Goal: Task Accomplishment & Management: Manage account settings

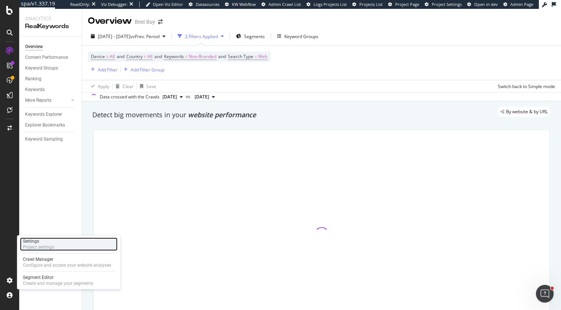
click at [41, 244] on div "Project settings" at bounding box center [38, 247] width 31 height 6
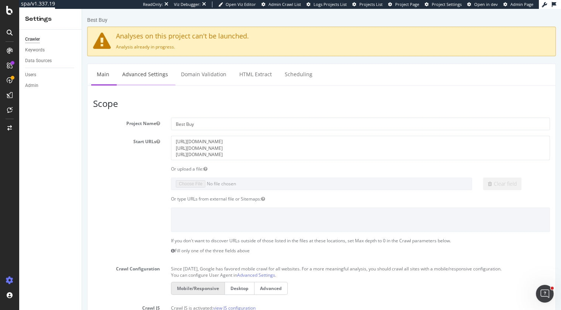
click at [143, 76] on link "Advanced Settings" at bounding box center [145, 74] width 57 height 20
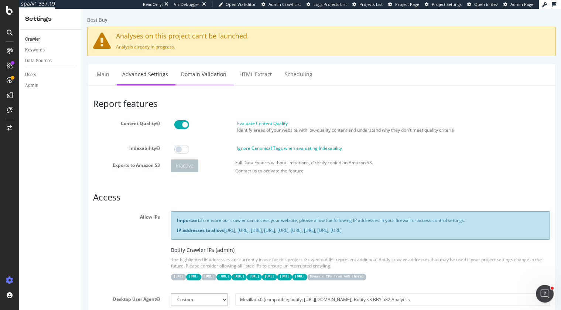
type input "[PERSON_NAME][EMAIL_ADDRESS][PERSON_NAME][DOMAIN_NAME]"
click at [192, 72] on link "Domain Validation" at bounding box center [203, 74] width 57 height 20
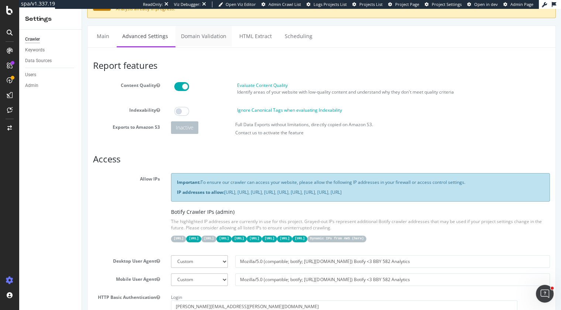
scroll to position [1, 0]
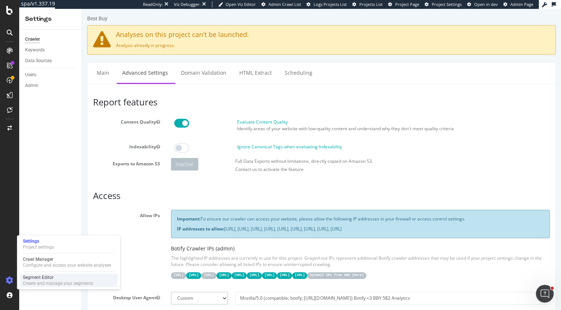
click at [33, 274] on div "Segment Editor" at bounding box center [58, 277] width 70 height 6
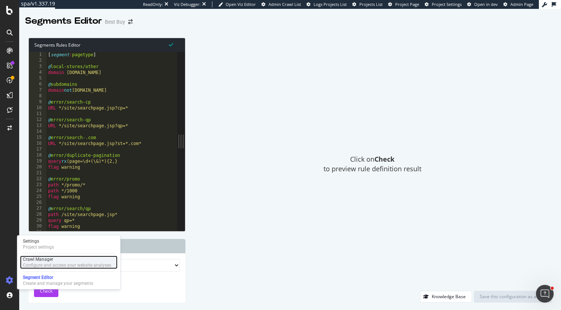
click at [38, 256] on div "Crawl Manager" at bounding box center [67, 259] width 88 height 6
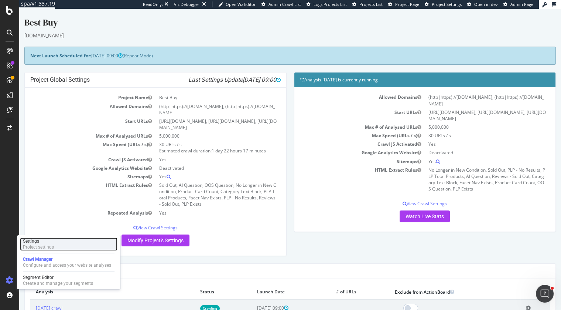
click at [41, 242] on div "Settings" at bounding box center [38, 241] width 31 height 6
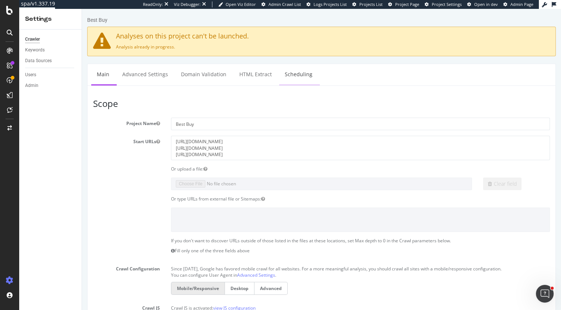
click at [297, 72] on link "Scheduling" at bounding box center [298, 74] width 39 height 20
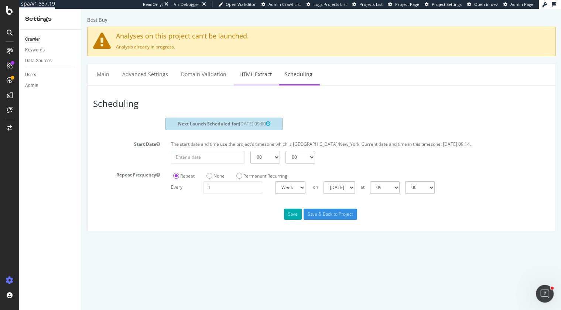
click at [244, 74] on link "HTML Extract" at bounding box center [256, 74] width 44 height 20
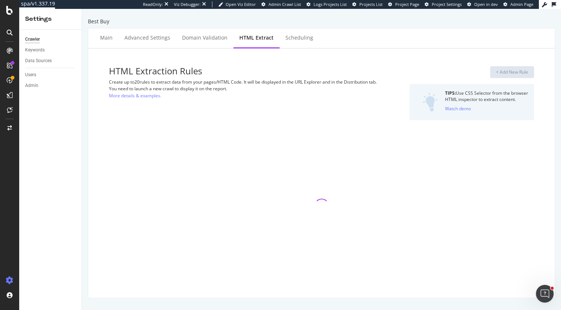
select select "exist"
select select "count"
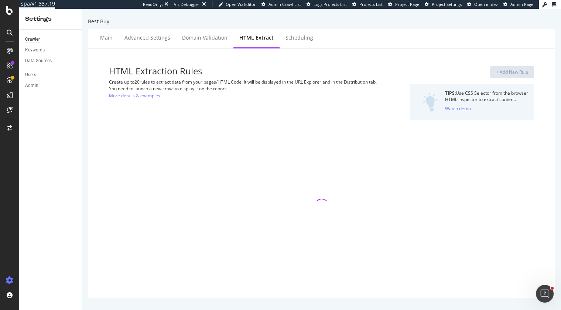
select select "html.length"
select select "i"
select select "exist"
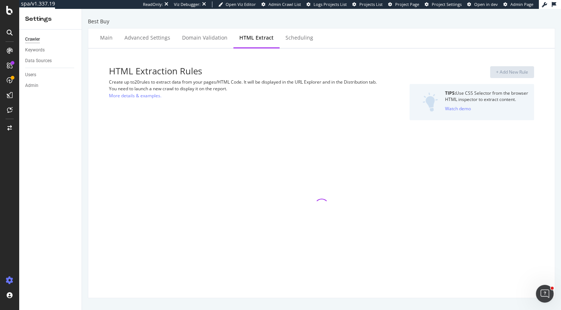
select select "exist"
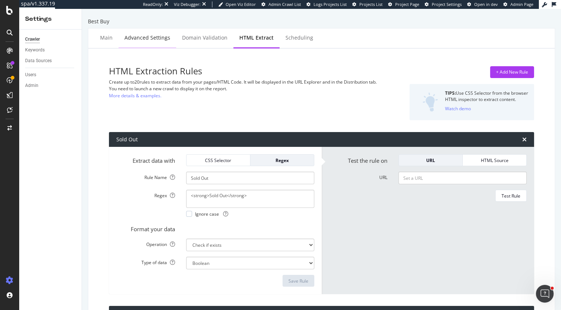
click at [157, 40] on div "Advanced Settings" at bounding box center [147, 37] width 46 height 7
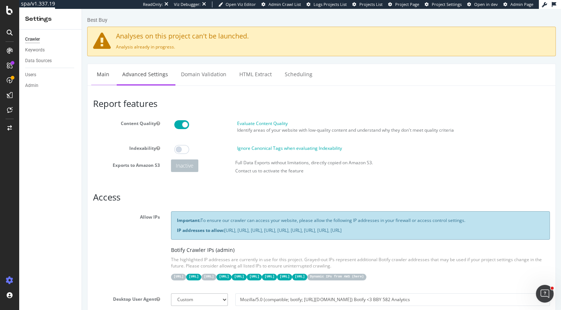
type input "[PERSON_NAME][EMAIL_ADDRESS][PERSON_NAME][DOMAIN_NAME]"
click at [107, 74] on link "Main" at bounding box center [103, 74] width 24 height 20
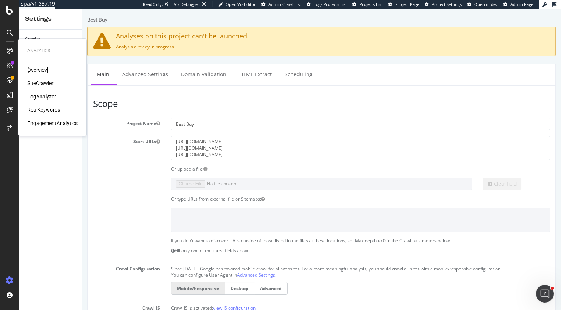
click at [37, 69] on div "Overview" at bounding box center [37, 69] width 21 height 7
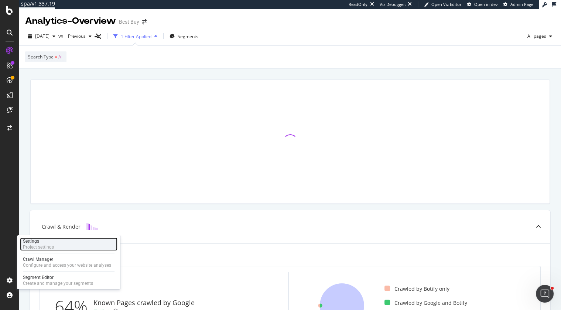
click at [45, 242] on div "Settings" at bounding box center [38, 241] width 31 height 6
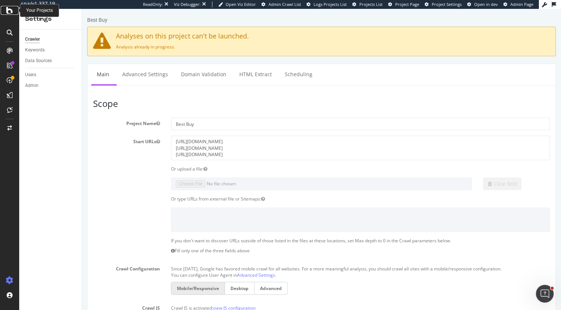
click at [11, 11] on icon at bounding box center [9, 10] width 7 height 9
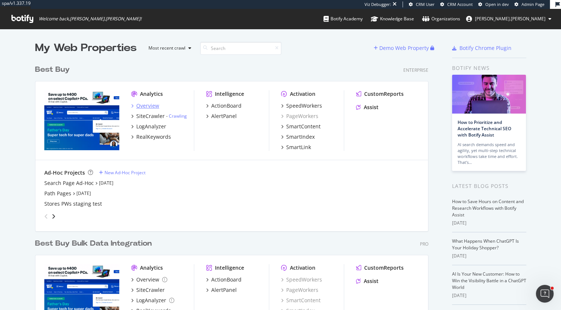
click at [150, 106] on div "Overview" at bounding box center [147, 105] width 23 height 7
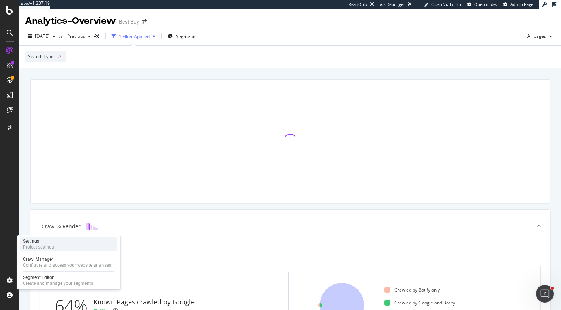
click at [43, 246] on div "Project settings" at bounding box center [38, 247] width 31 height 6
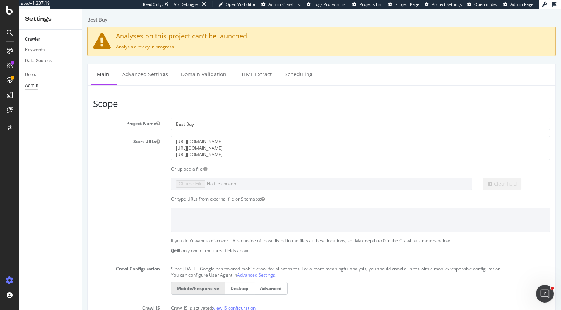
click at [37, 86] on div "Admin" at bounding box center [31, 86] width 13 height 8
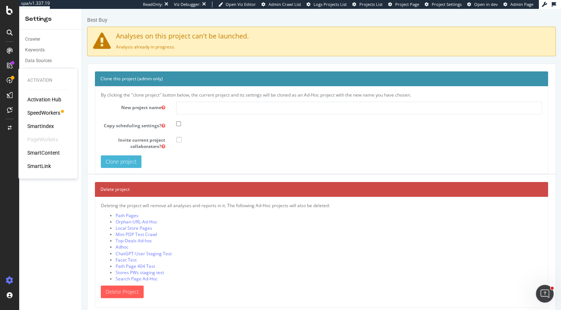
click at [40, 111] on div "SpeedWorkers" at bounding box center [43, 112] width 33 height 7
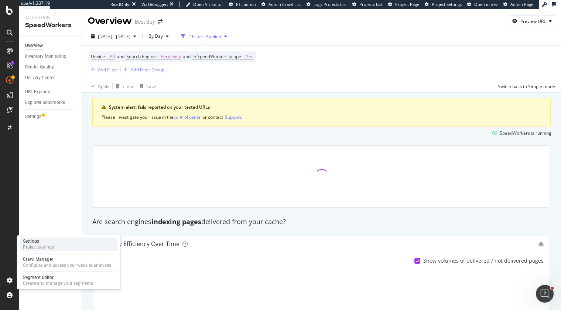
click at [37, 247] on div "Project settings" at bounding box center [38, 247] width 31 height 6
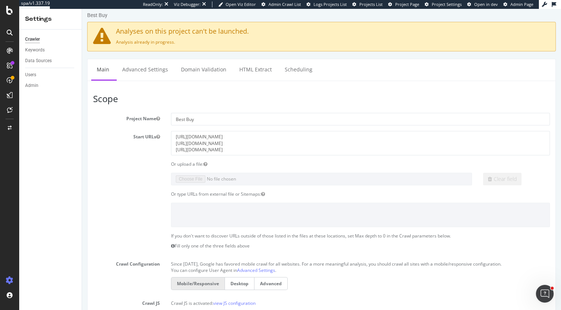
scroll to position [2, 0]
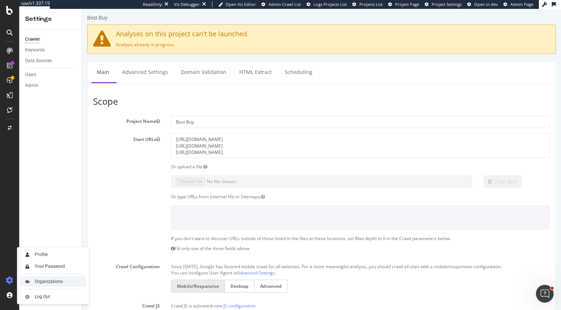
click at [54, 281] on div "Organizations" at bounding box center [49, 281] width 28 height 6
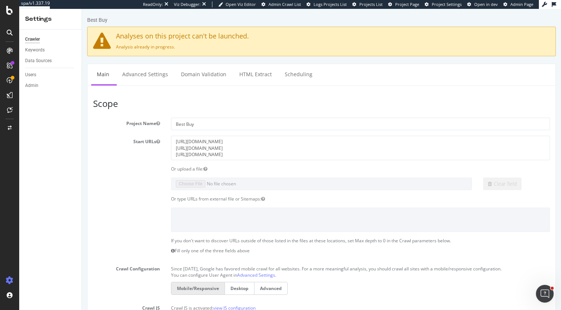
click at [11, 33] on icon at bounding box center [10, 33] width 6 height 6
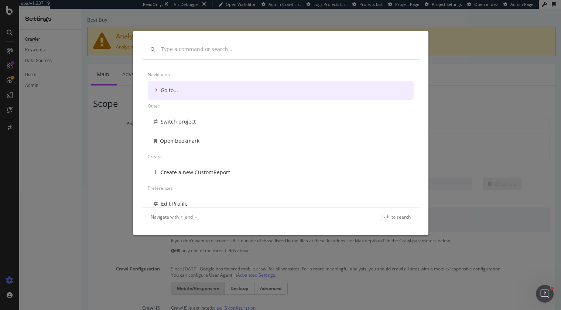
click at [8, 50] on div "Navigation Go to... Other Switch project Open bookmark Create Create a new Cust…" at bounding box center [280, 155] width 561 height 310
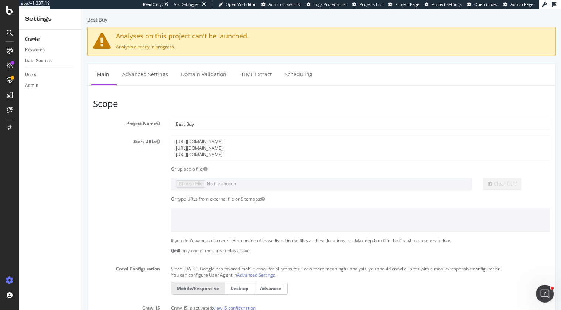
click at [17, 31] on div at bounding box center [10, 33] width 18 height 12
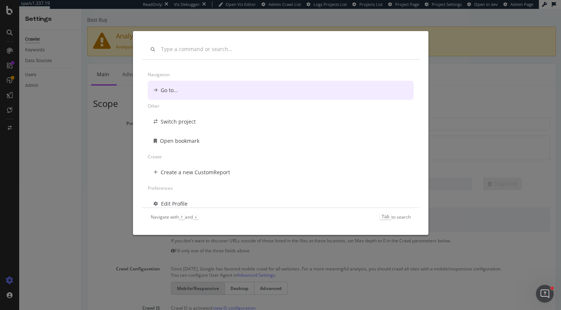
click at [112, 179] on div "Navigation Go to... Other Switch project Open bookmark Create Create a new Cust…" at bounding box center [280, 155] width 561 height 310
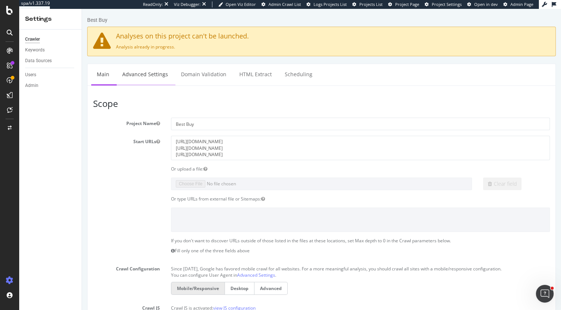
click at [151, 73] on link "Advanced Settings" at bounding box center [145, 74] width 57 height 20
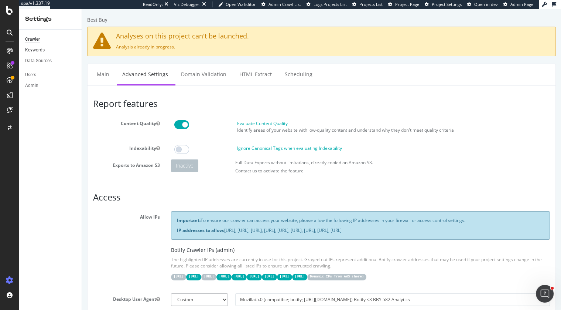
click at [47, 53] on link "Keywords" at bounding box center [50, 50] width 51 height 8
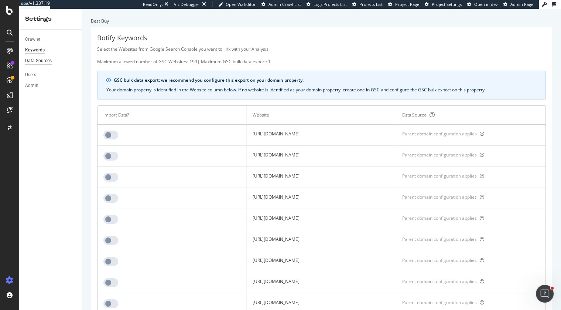
click at [46, 61] on div "Data Sources" at bounding box center [38, 61] width 27 height 8
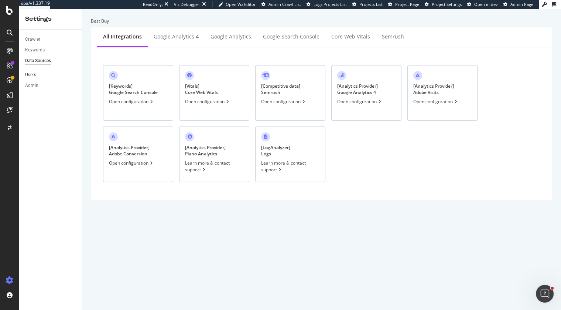
click at [37, 75] on link "Users" at bounding box center [50, 75] width 51 height 8
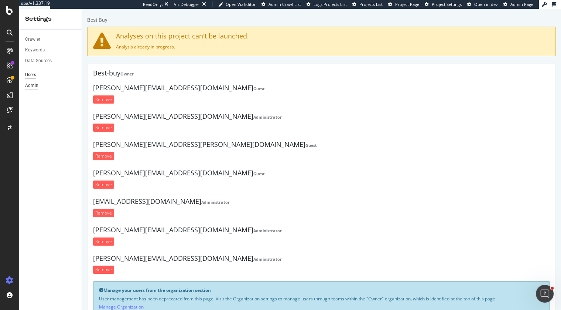
click at [37, 85] on div "Admin" at bounding box center [31, 86] width 13 height 8
